Goal: Task Accomplishment & Management: Complete application form

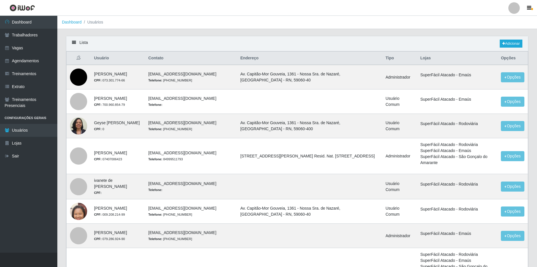
click at [521, 6] on link at bounding box center [513, 7] width 17 height 11
click at [495, 43] on button "Sair" at bounding box center [503, 45] width 52 height 12
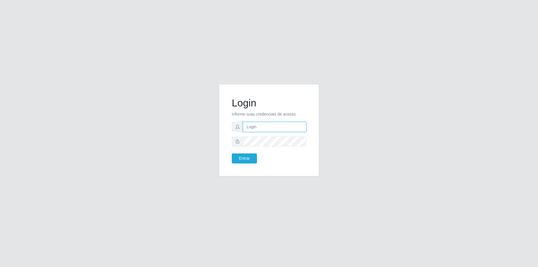
click at [264, 127] on input "text" at bounding box center [274, 127] width 63 height 10
type input "[EMAIL_ADDRESS][DOMAIN_NAME]"
click at [232, 153] on button "Entrar" at bounding box center [244, 158] width 25 height 10
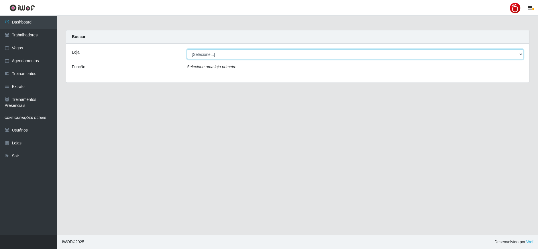
click at [226, 53] on select "[Selecione...] Nordestão - Alecrim Nordestão - Nova Parnamirim Nordestão - Petr…" at bounding box center [355, 54] width 337 height 10
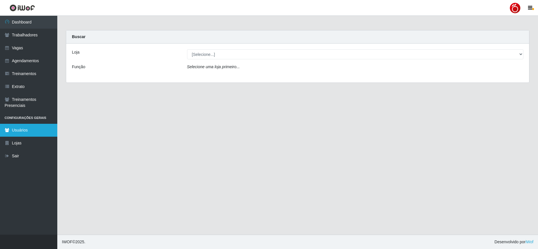
click at [19, 133] on link "Usuários" at bounding box center [28, 130] width 57 height 13
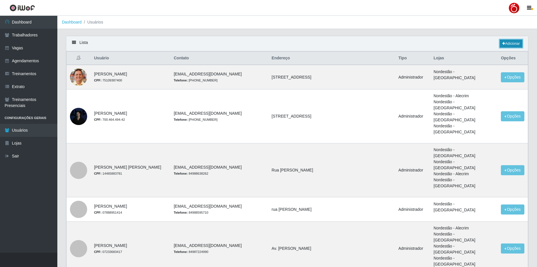
click at [513, 45] on link "Adicionar" at bounding box center [510, 44] width 23 height 8
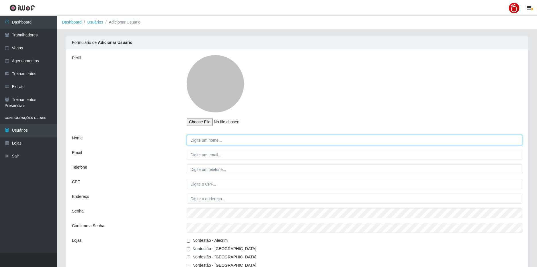
click at [205, 138] on input "Nome" at bounding box center [355, 140] width 336 height 10
type input "m"
type input "[PERSON_NAME]"
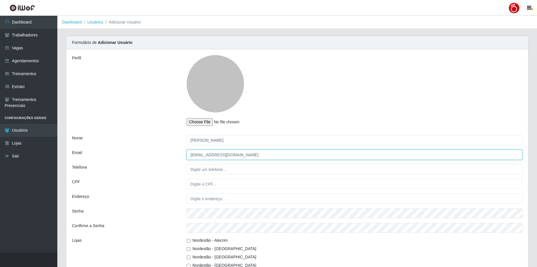
type input "[EMAIL_ADDRESS][DOMAIN_NAME]"
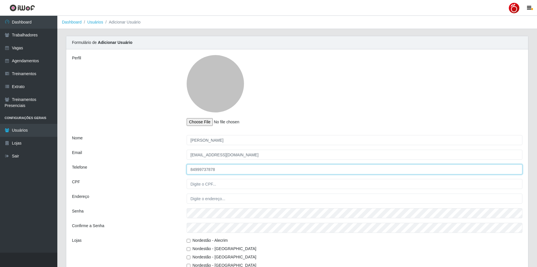
type input "84999737878"
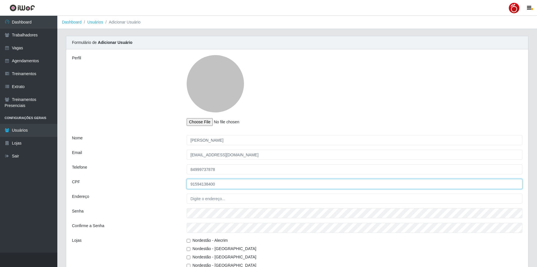
type input "91594138400"
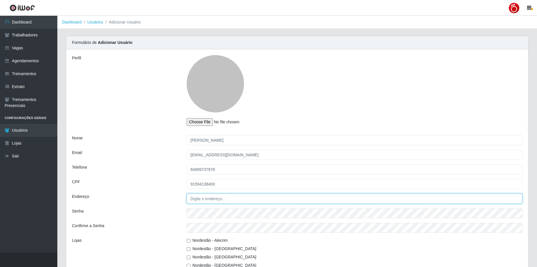
click at [209, 197] on input "Endereço" at bounding box center [355, 198] width 336 height 10
paste input "Rua Santa ines Condomínio nova aurora 255 pajucara. bloco 01 ap 307 ."
drag, startPoint x: 328, startPoint y: 197, endPoint x: 286, endPoint y: 197, distance: 41.6
click at [286, 197] on input "Rua Santa ines Condomínio nova aurora 255 pajucara. bloco 01 ap 307 ." at bounding box center [355, 198] width 336 height 10
click at [280, 199] on input "Rua Santa ines Condomínio nova aurora 255 pajucara" at bounding box center [355, 198] width 336 height 10
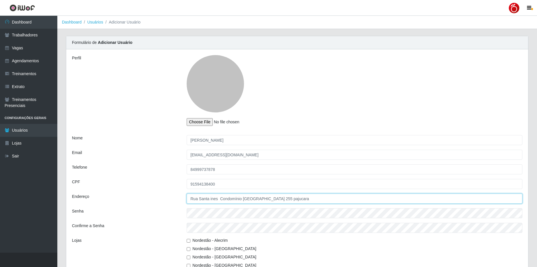
click at [280, 199] on input "Rua Santa ines Condomínio nova aurora 255 pajucara" at bounding box center [355, 198] width 336 height 10
type input "Rua Santa ines Condomínio nova aurora 255 Pajuçara"
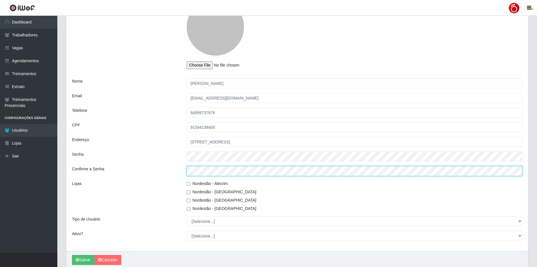
scroll to position [57, 0]
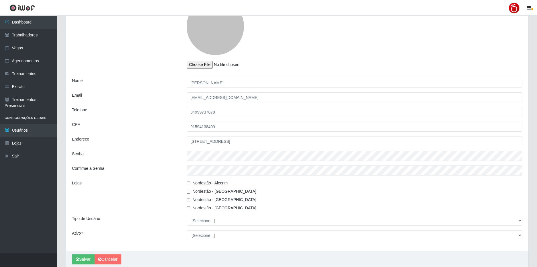
click at [188, 208] on input "Nordestão - [GEOGRAPHIC_DATA]" at bounding box center [189, 208] width 4 height 4
checkbox input "true"
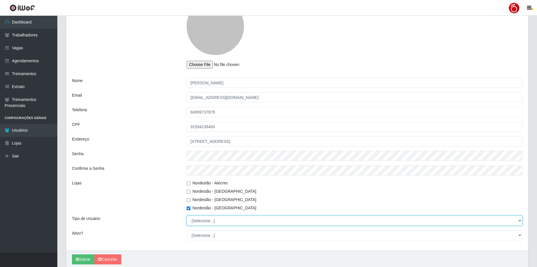
click at [195, 219] on select "[Selecione...] Administrador Usuário Comum" at bounding box center [355, 220] width 336 height 10
select select "1"
click at [187, 215] on select "[Selecione...] Administrador Usuário Comum" at bounding box center [355, 220] width 336 height 10
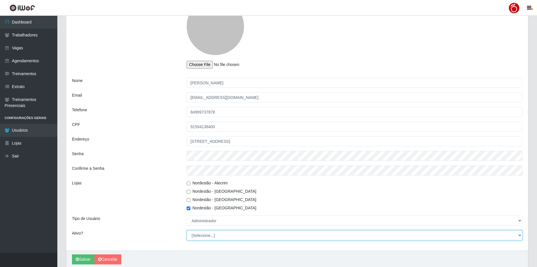
click at [213, 237] on select "[Selecione...] Não Sim" at bounding box center [355, 235] width 336 height 10
select select "1"
click at [187, 230] on select "[Selecione...] Não Sim" at bounding box center [355, 235] width 336 height 10
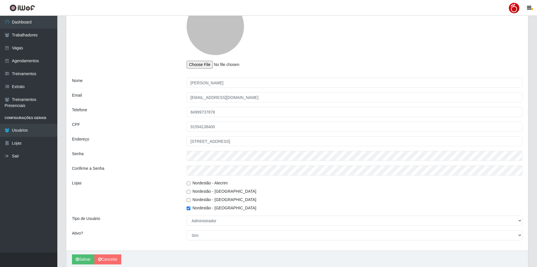
click at [159, 232] on div "Ativo?" at bounding box center [125, 235] width 115 height 10
click at [77, 261] on icon "submit" at bounding box center [77, 259] width 3 height 4
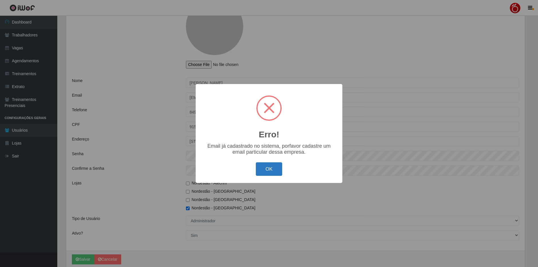
click at [268, 171] on button "OK" at bounding box center [269, 168] width 27 height 13
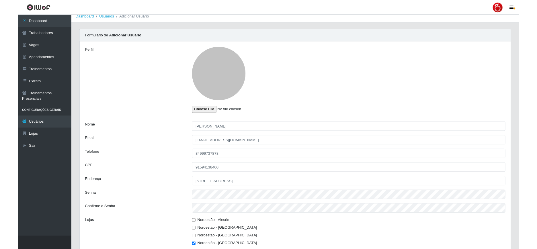
scroll to position [0, 0]
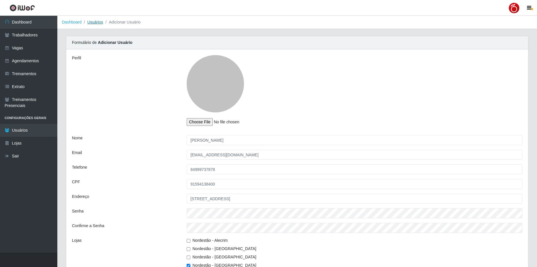
click at [97, 21] on link "Usuários" at bounding box center [95, 22] width 16 height 5
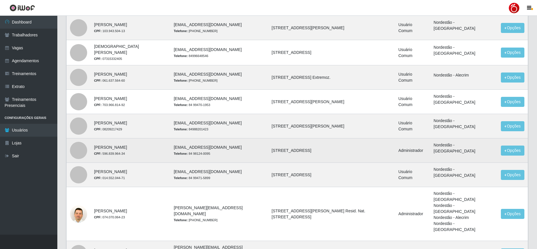
scroll to position [297, 0]
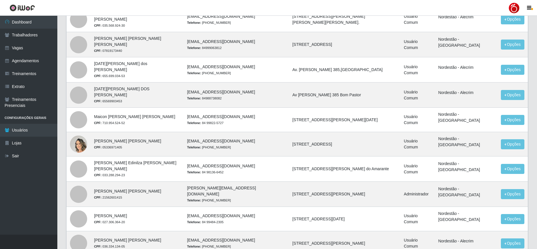
scroll to position [229, 0]
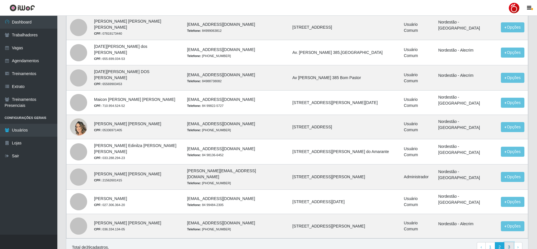
click at [511, 242] on link "3" at bounding box center [509, 247] width 10 height 10
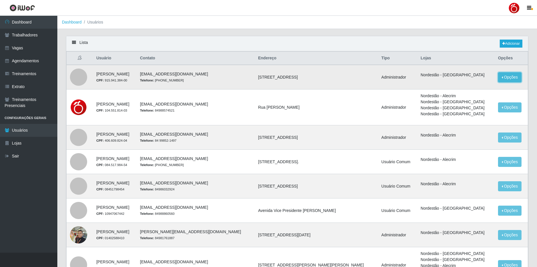
click at [502, 79] on button "Opções" at bounding box center [509, 77] width 23 height 10
click at [467, 79] on link "Editar" at bounding box center [465, 78] width 16 height 5
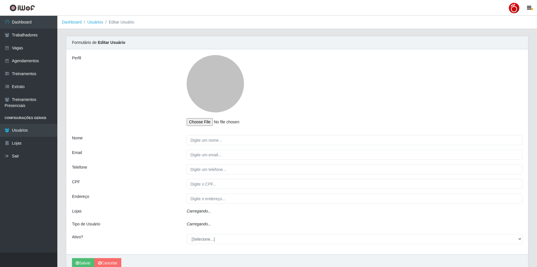
type input "[PERSON_NAME]"
type input "[EMAIL_ADDRESS][DOMAIN_NAME]"
type input "(84) 99973-7878"
type input "915.941.384-00"
type input "Rua Santa ines condomínio nova aurora 255"
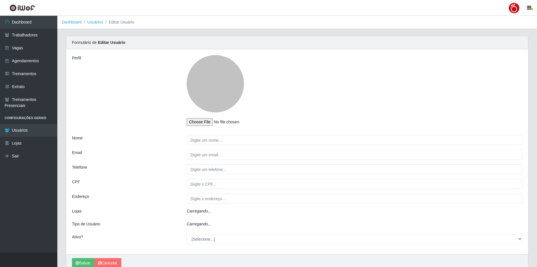
select select "1"
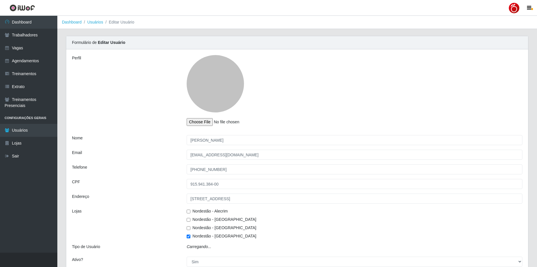
select select "1"
click at [44, 21] on link "Dashboard" at bounding box center [28, 22] width 57 height 13
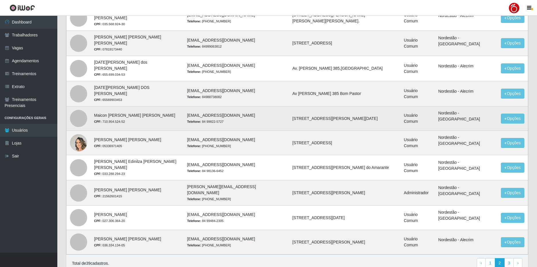
scroll to position [214, 0]
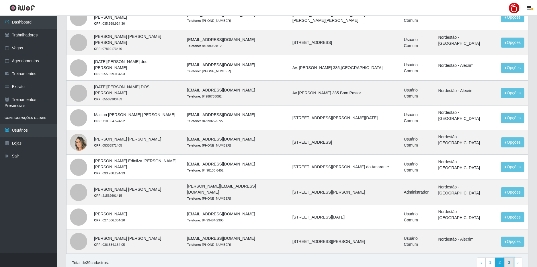
click at [507, 257] on link "3" at bounding box center [509, 262] width 10 height 10
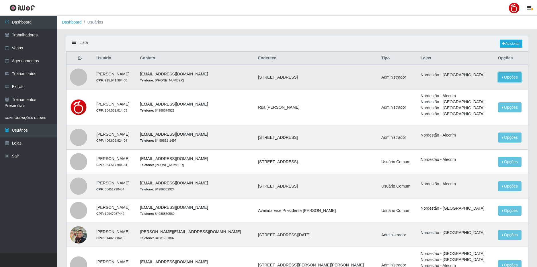
click at [507, 77] on button "Opções" at bounding box center [509, 77] width 23 height 10
click at [460, 79] on link "Editar" at bounding box center [465, 78] width 16 height 5
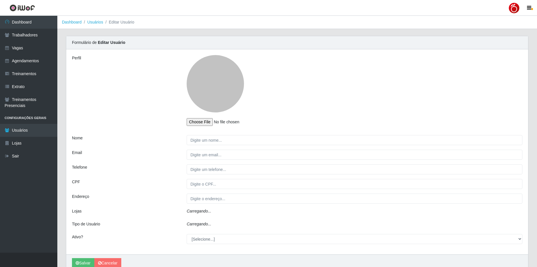
type input "[PERSON_NAME]"
type input "[EMAIL_ADDRESS][DOMAIN_NAME]"
type input "[PHONE_NUMBER]"
type input "915.941.384-00"
type input "[STREET_ADDRESS]"
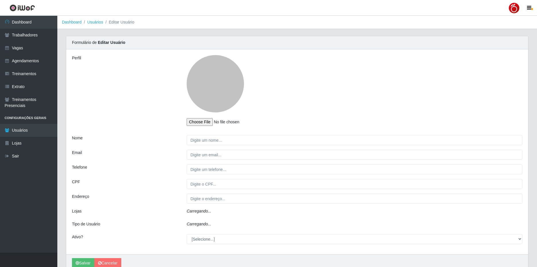
select select "1"
